Goal: Task Accomplishment & Management: Complete application form

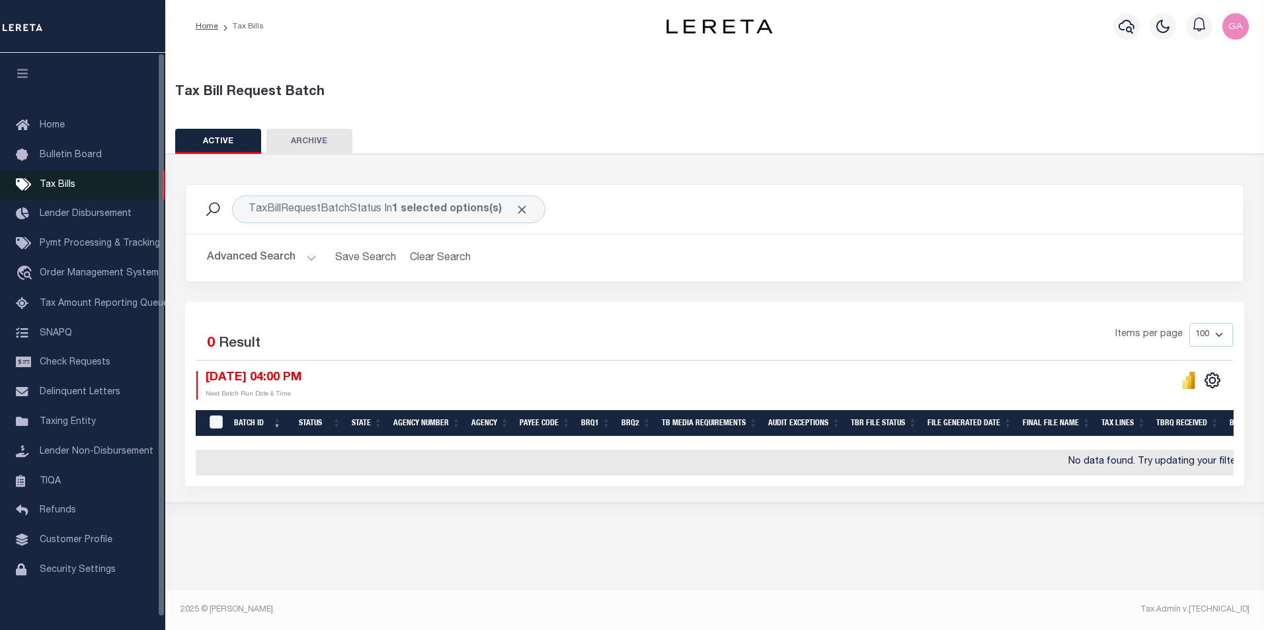
click at [58, 186] on span "Tax Bills" at bounding box center [58, 184] width 36 height 9
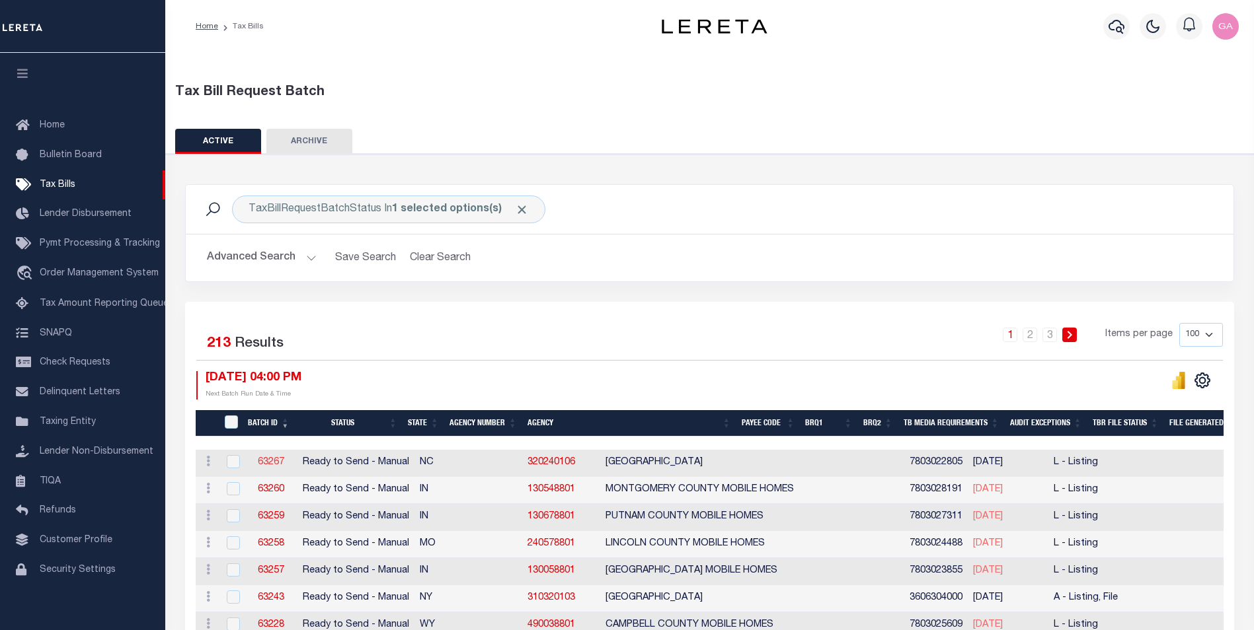
click at [271, 461] on link "63267" at bounding box center [271, 462] width 26 height 9
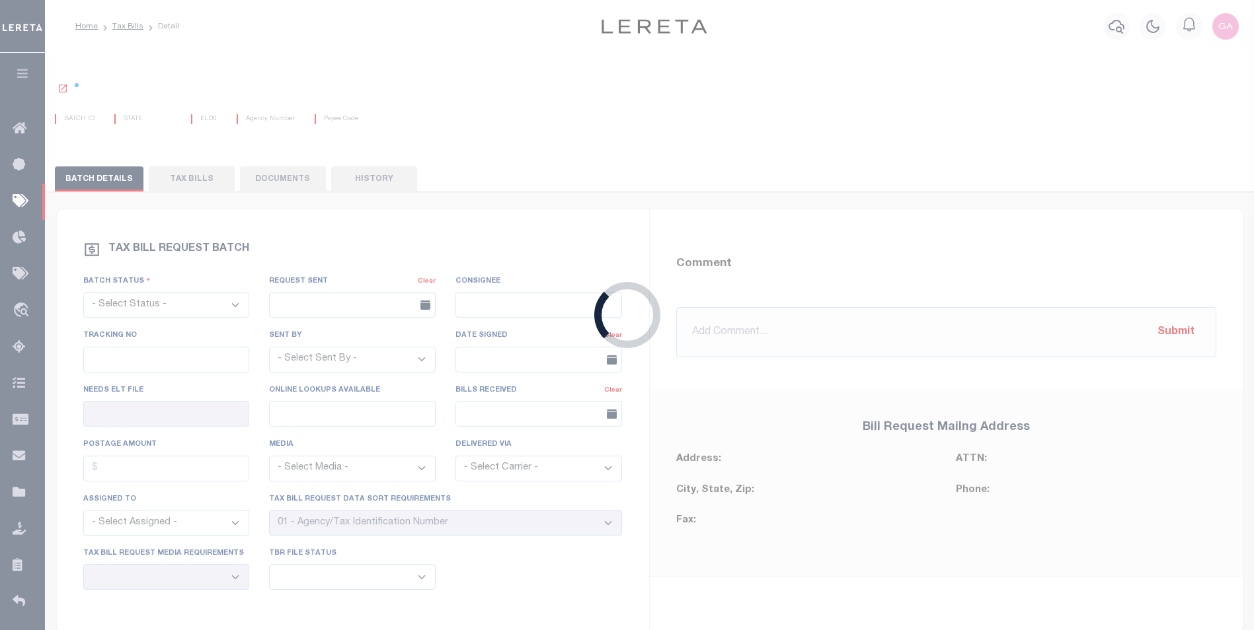
select select "RTS"
type input "No"
select select "27"
select select "20"
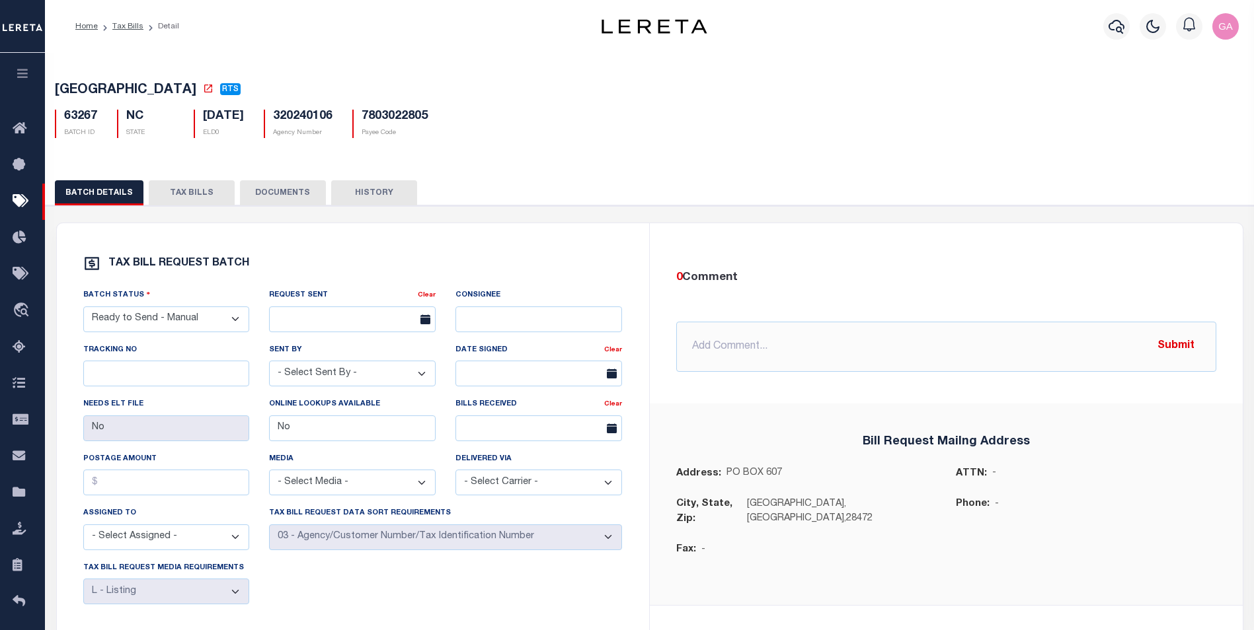
click at [588, 126] on div "63267 BATCH ID NC STATE 01/05/2027 ELD0 320240106" at bounding box center [649, 118] width 1209 height 39
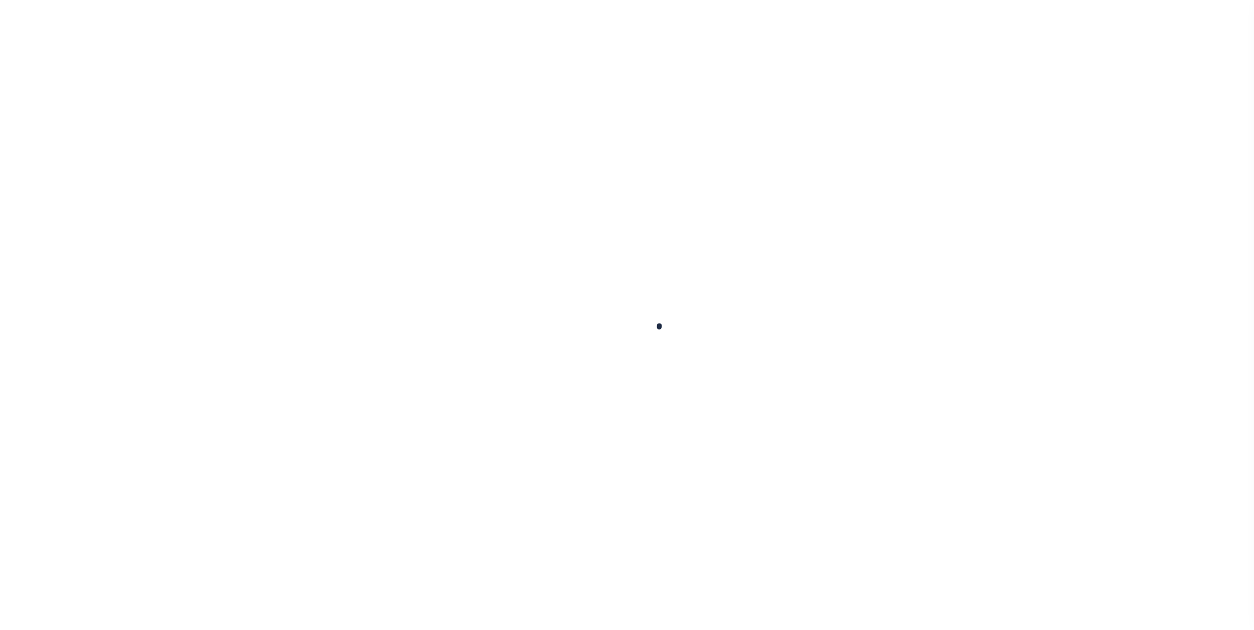
select select "RTS"
type input "No"
select select "27"
select select "20"
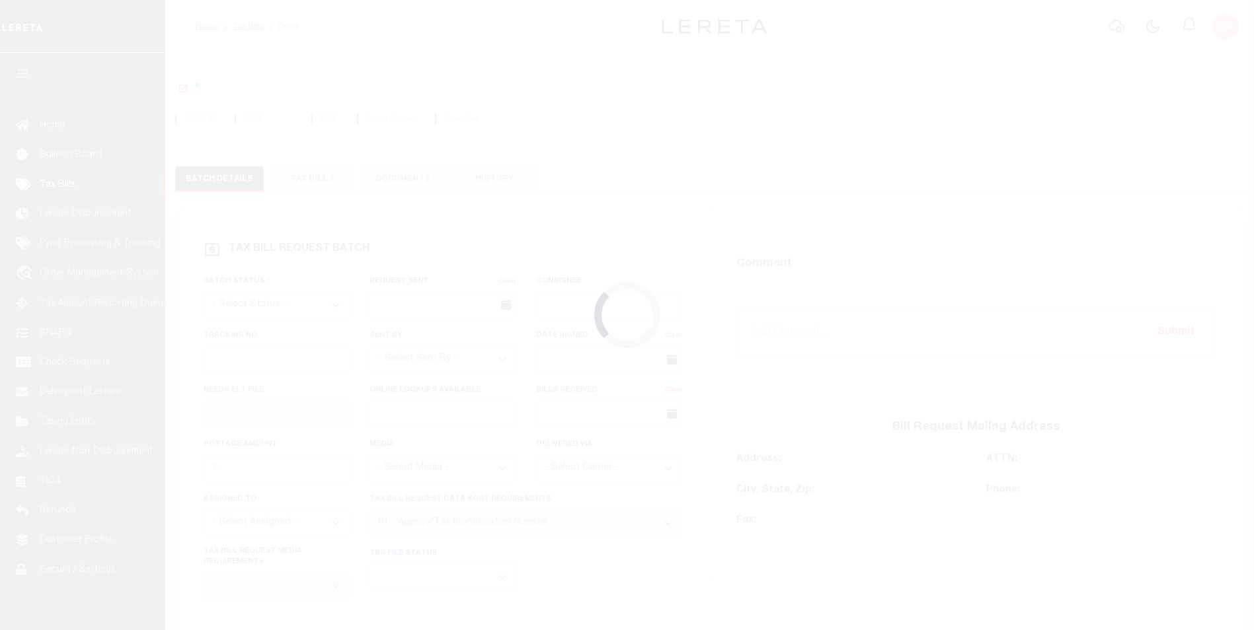
select select "RTS"
type input "No"
select select "27"
select select "20"
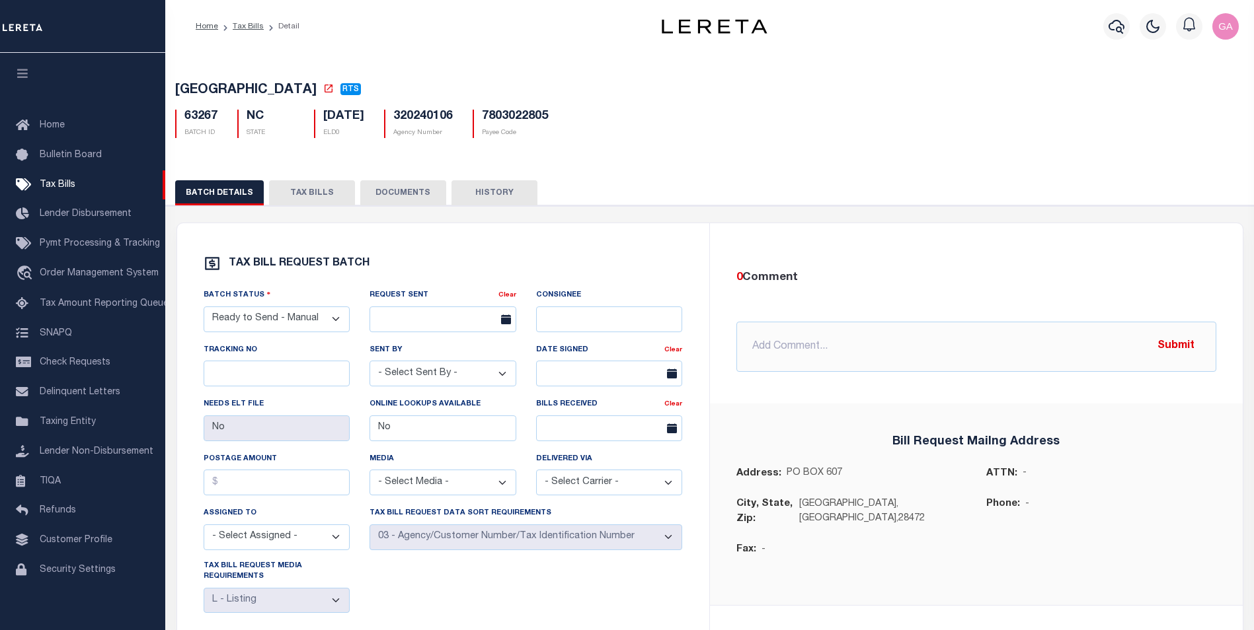
click at [696, 142] on div "WHITEVILLE CITY RTS 63267 BATCH ID NC" at bounding box center [709, 108] width 1101 height 82
click at [621, 138] on div "63267 BATCH ID NC STATE 01/05/2027 ELD0 320240106" at bounding box center [709, 118] width 1089 height 39
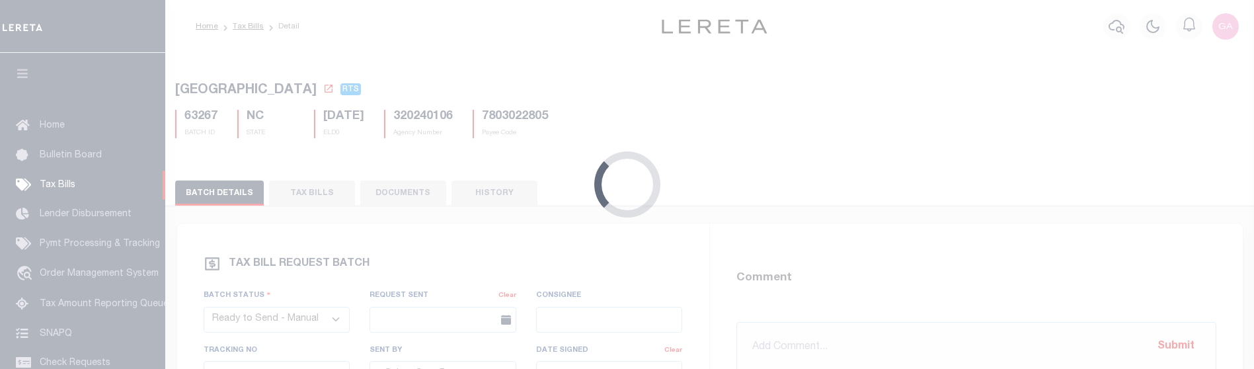
select select "RTS"
select select "27"
select select "20"
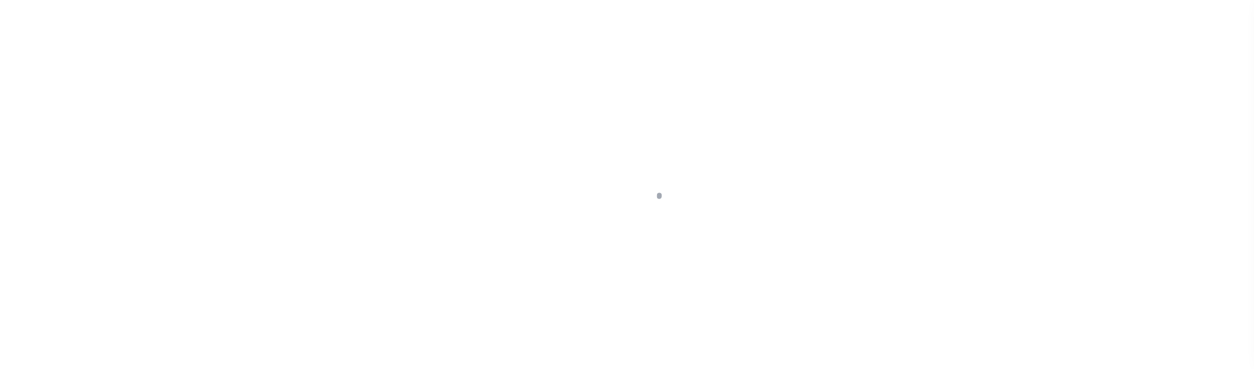
select select "RTS"
type input "No"
select select "27"
select select "20"
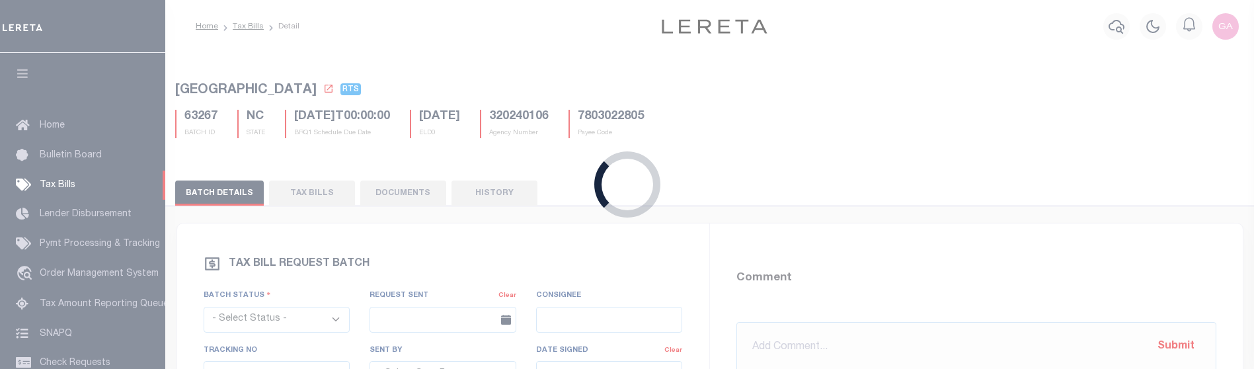
select select "RTS"
type input "No"
select select "27"
select select "20"
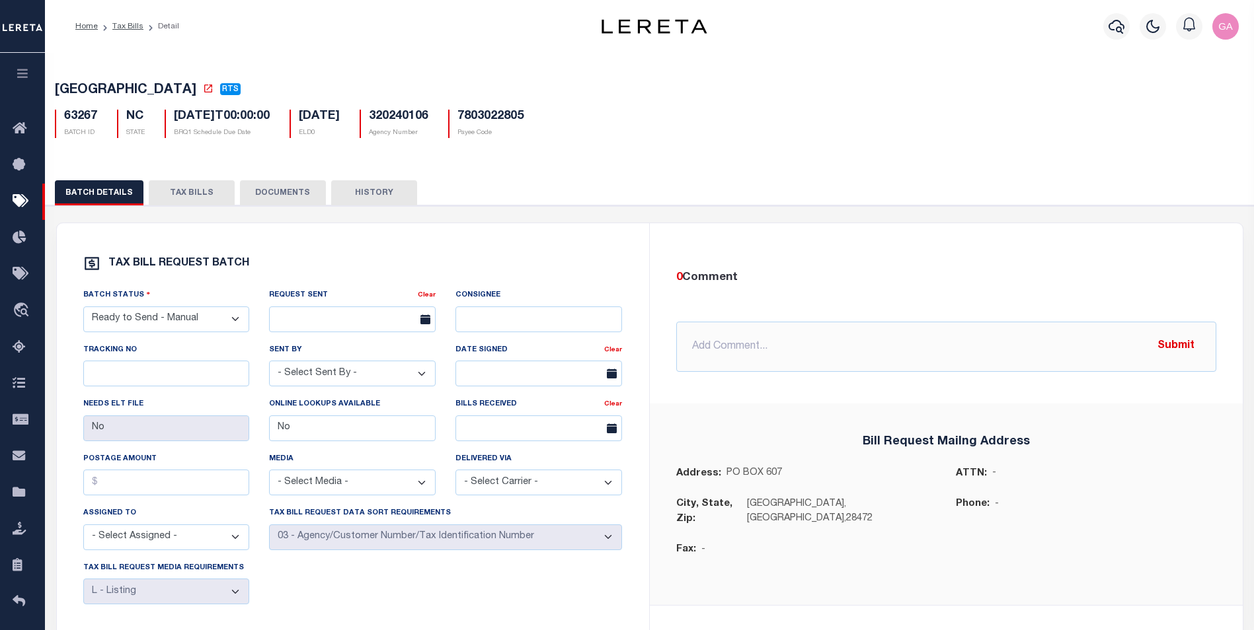
click at [840, 149] on div "WHITEVILLE CITY RTS 63267 BATCH ID NC" at bounding box center [649, 108] width 1221 height 82
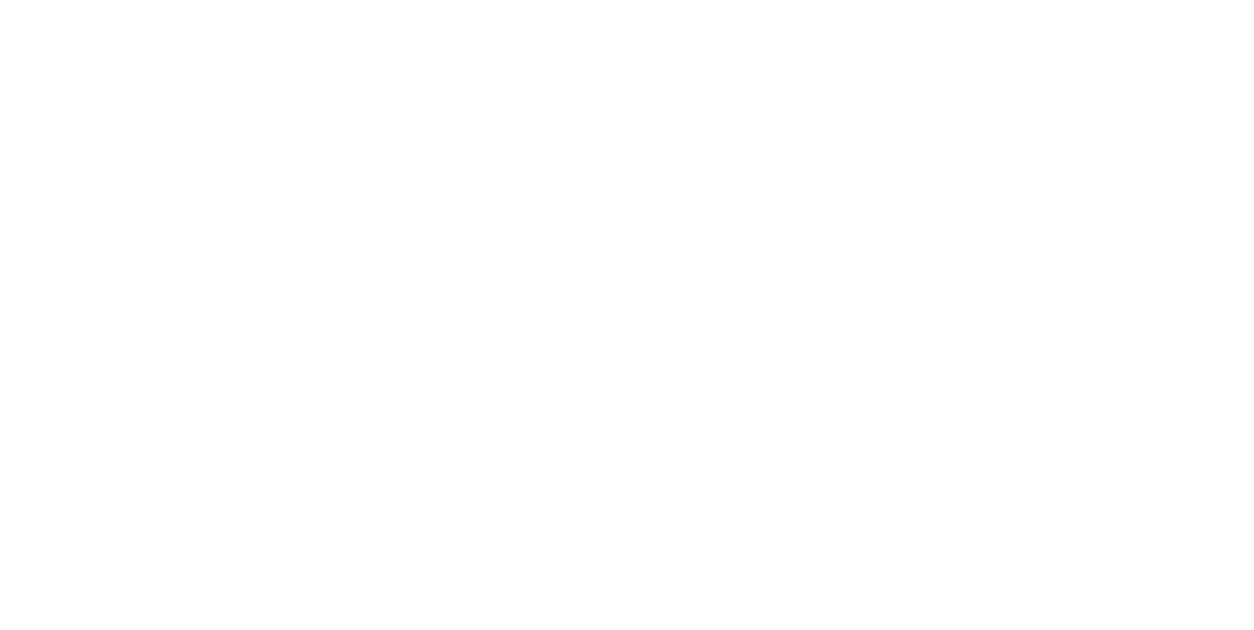
select select "RTS"
type input "No"
select select "27"
select select "20"
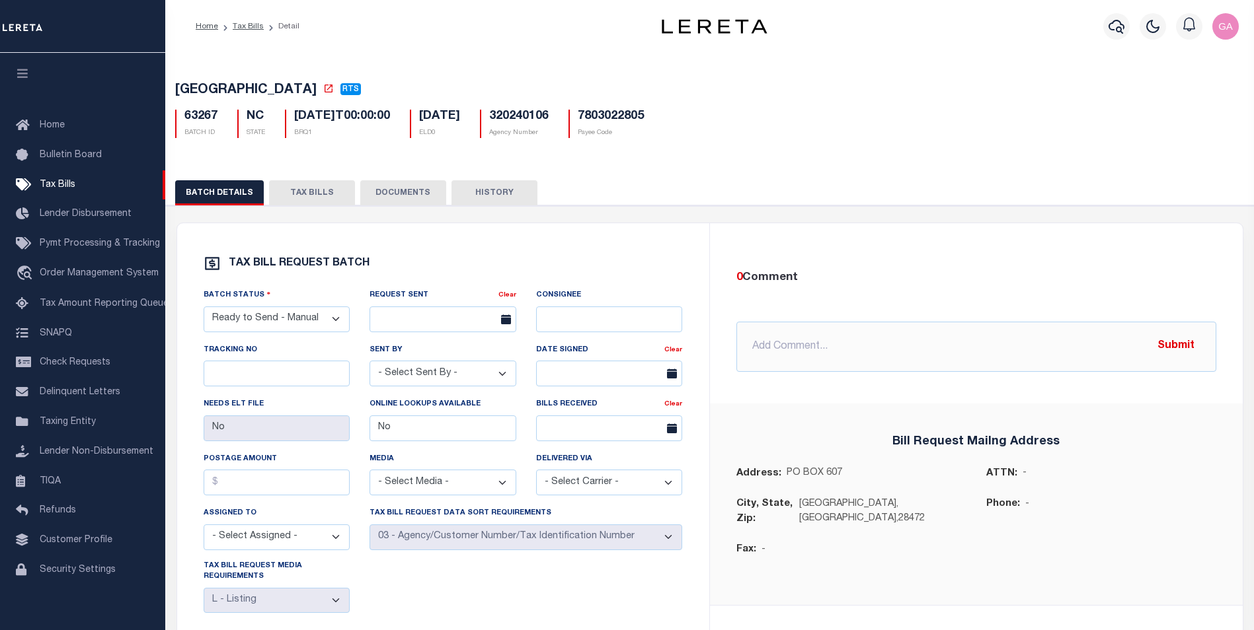
click at [765, 176] on div "BATCH DETAILS TAX BILLS DOCUMENTS HISTORY" at bounding box center [709, 492] width 1101 height 655
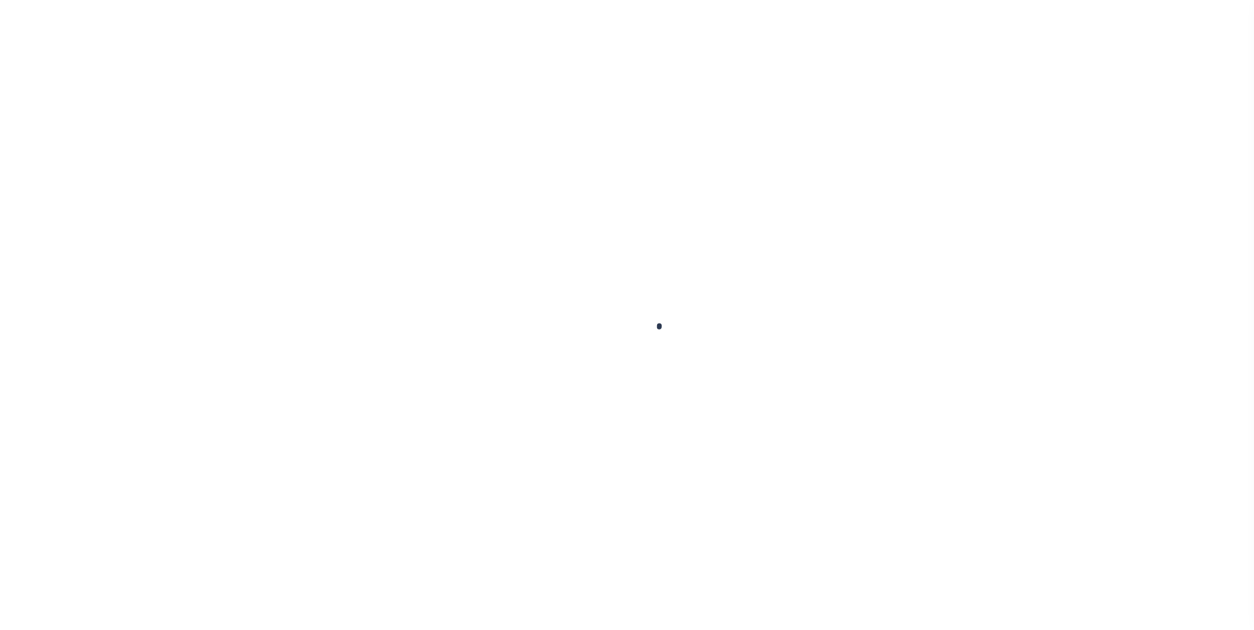
select select "RTS"
type input "No"
select select "27"
select select "20"
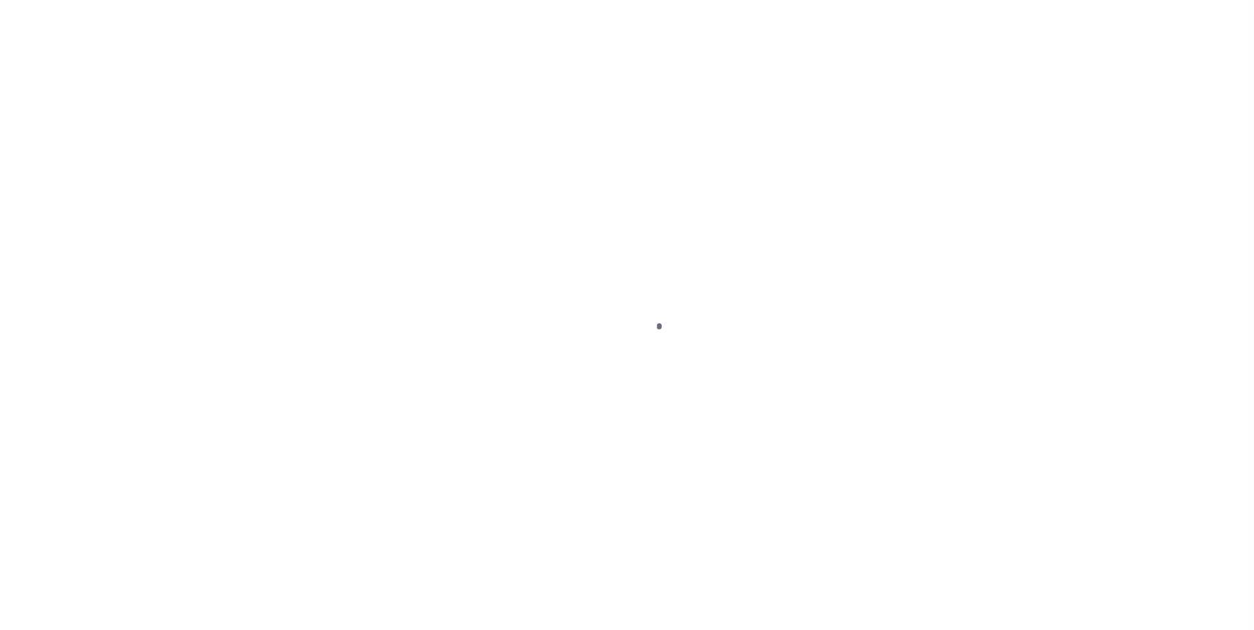
select select "RTS"
type input "No"
select select "27"
select select "20"
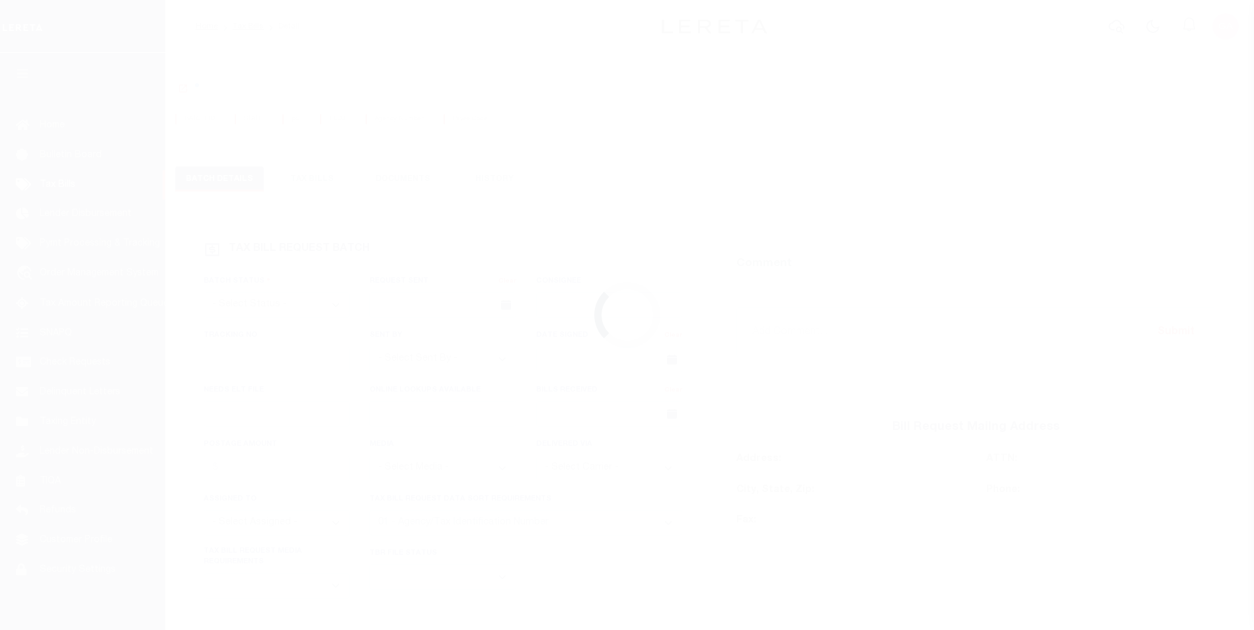
select select "RTS"
type input "No"
select select "27"
select select "20"
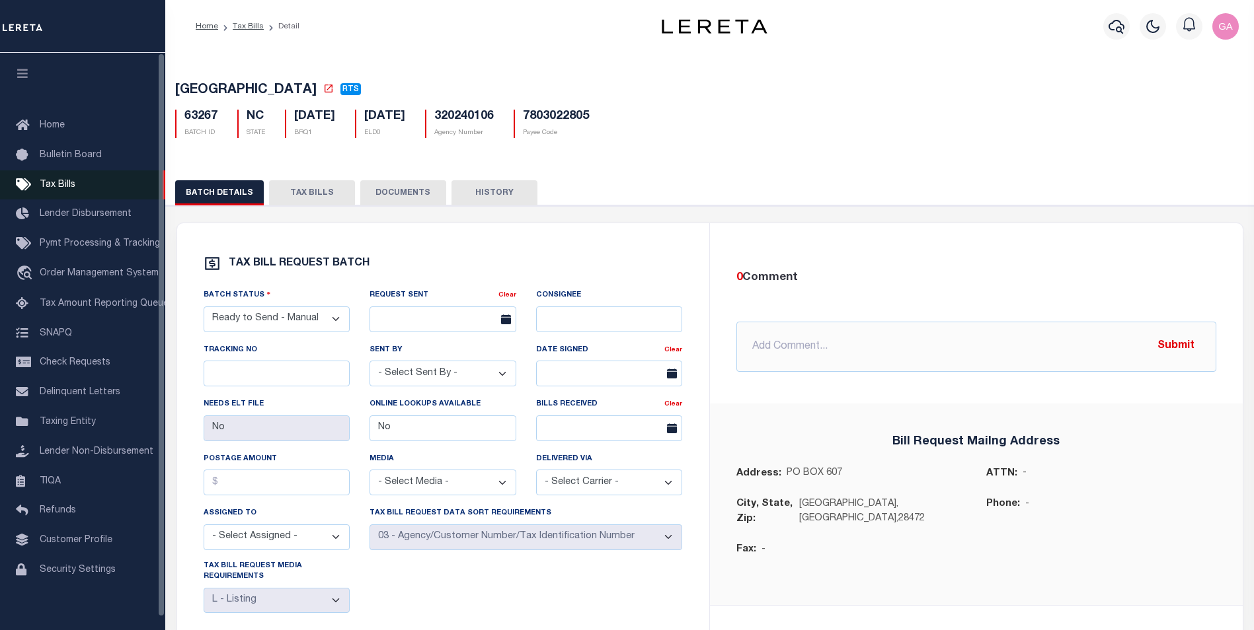
click at [67, 181] on span "Tax Bills" at bounding box center [58, 184] width 36 height 9
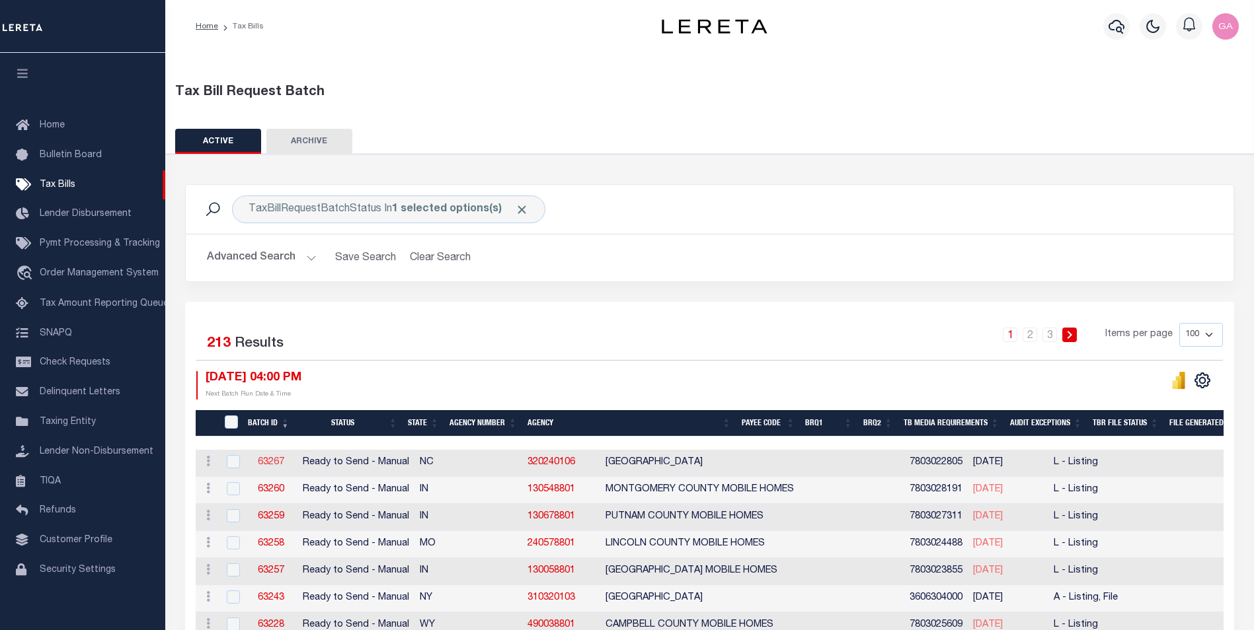
click at [266, 465] on link "63267" at bounding box center [271, 462] width 26 height 9
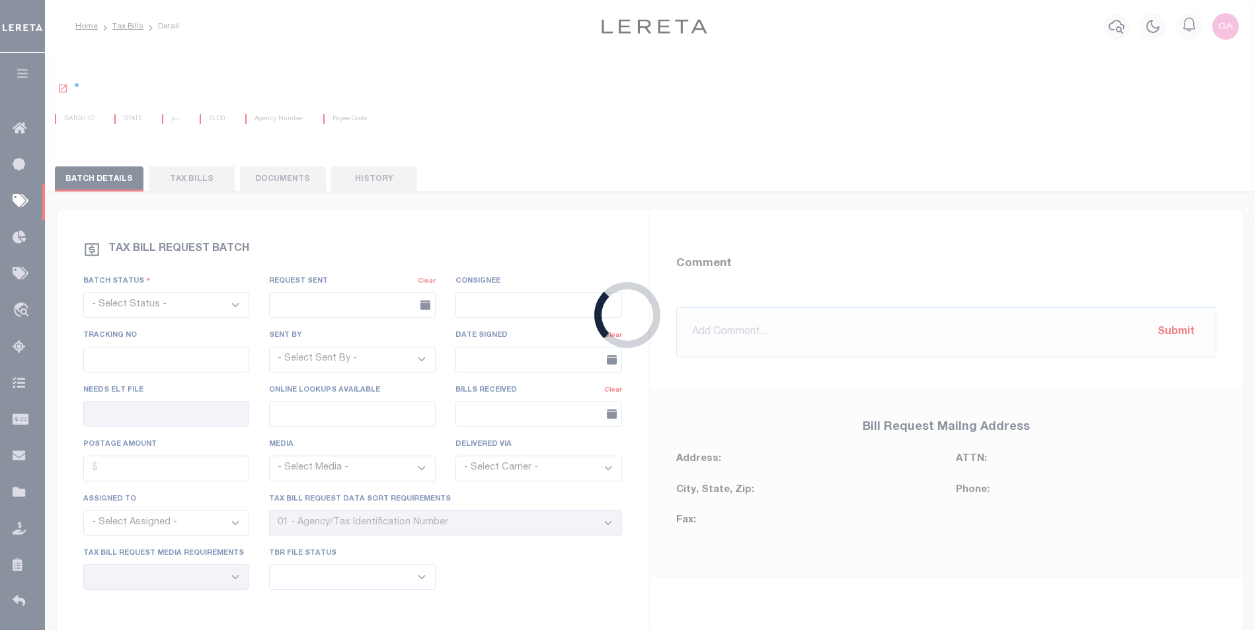
select select "RTS"
type input "No"
select select "27"
select select "20"
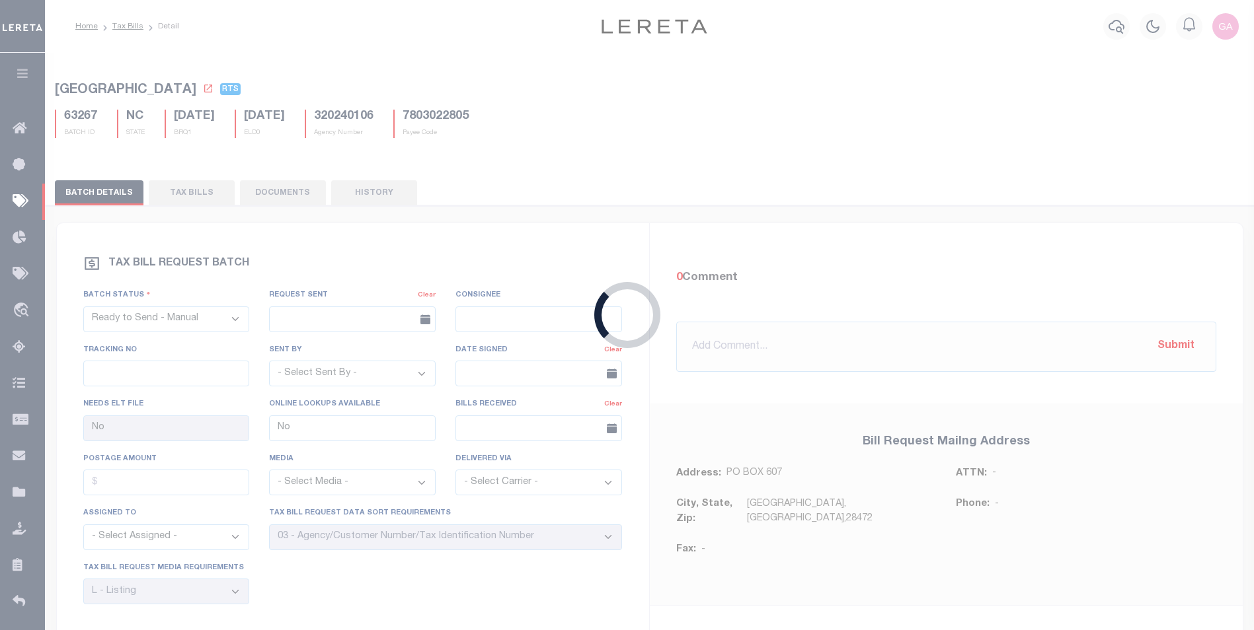
select select "RTA"
type input "Yes"
select select "29"
select select "22"
select select "1"
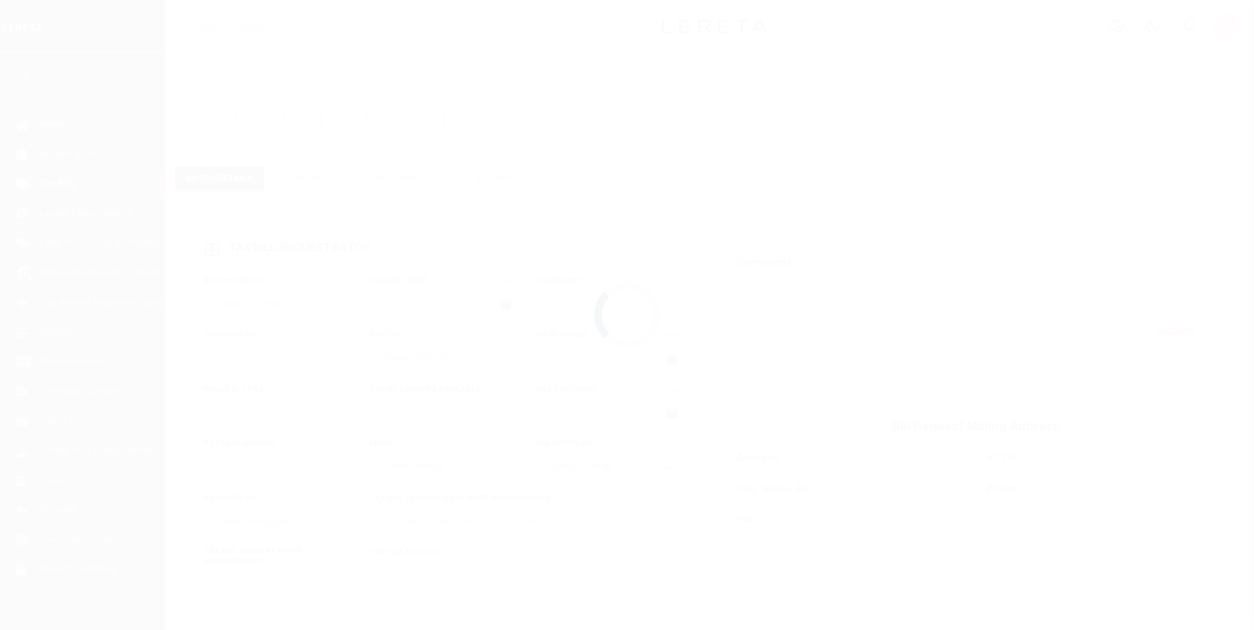
select select "RTA"
type input "No"
type input "Yes"
select select "29"
select select "22"
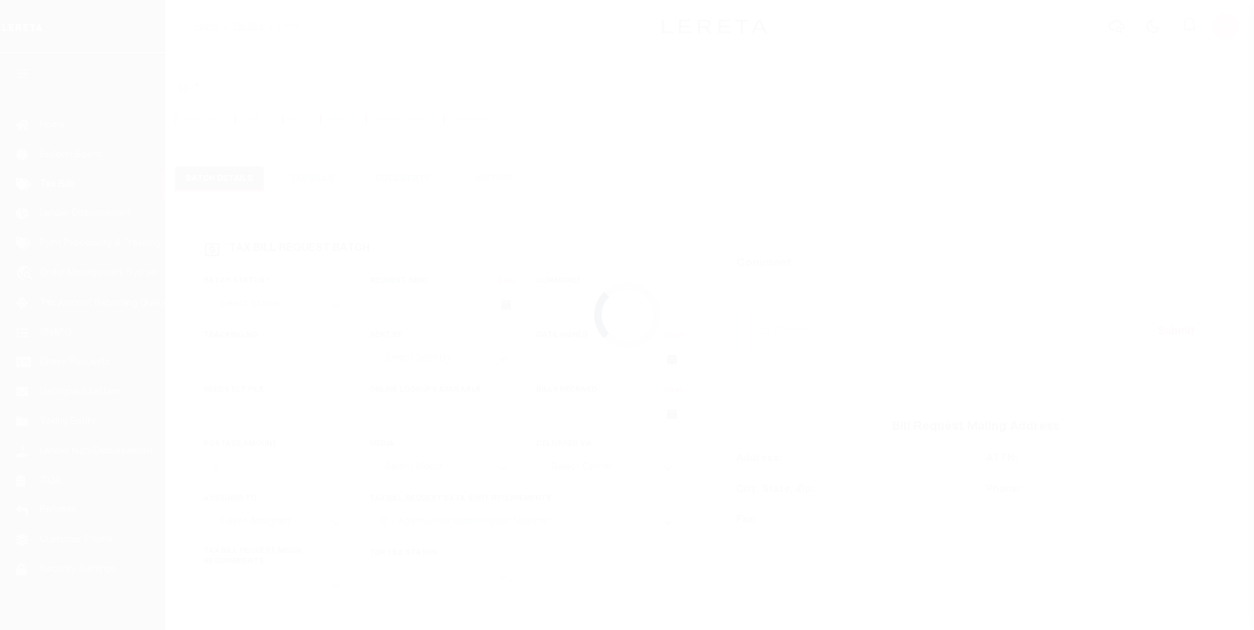
select select "1"
select select "RTA"
type input "No"
type input "Yes"
select select "29"
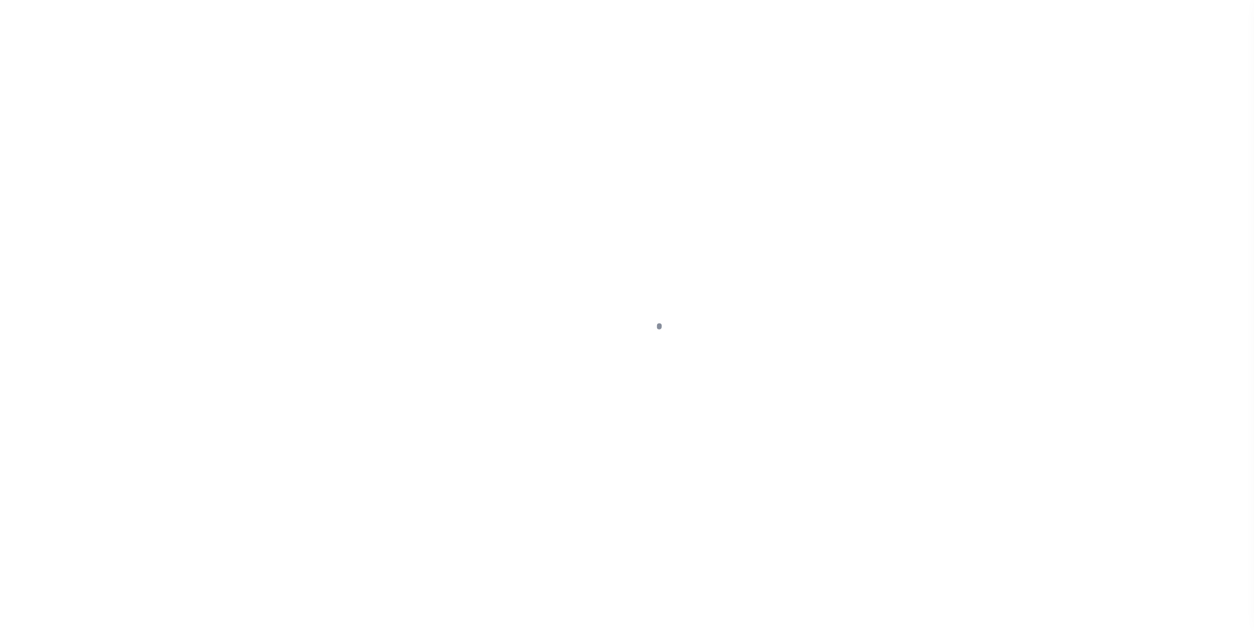
select select "22"
select select "1"
